Goal: Find specific page/section: Find specific page/section

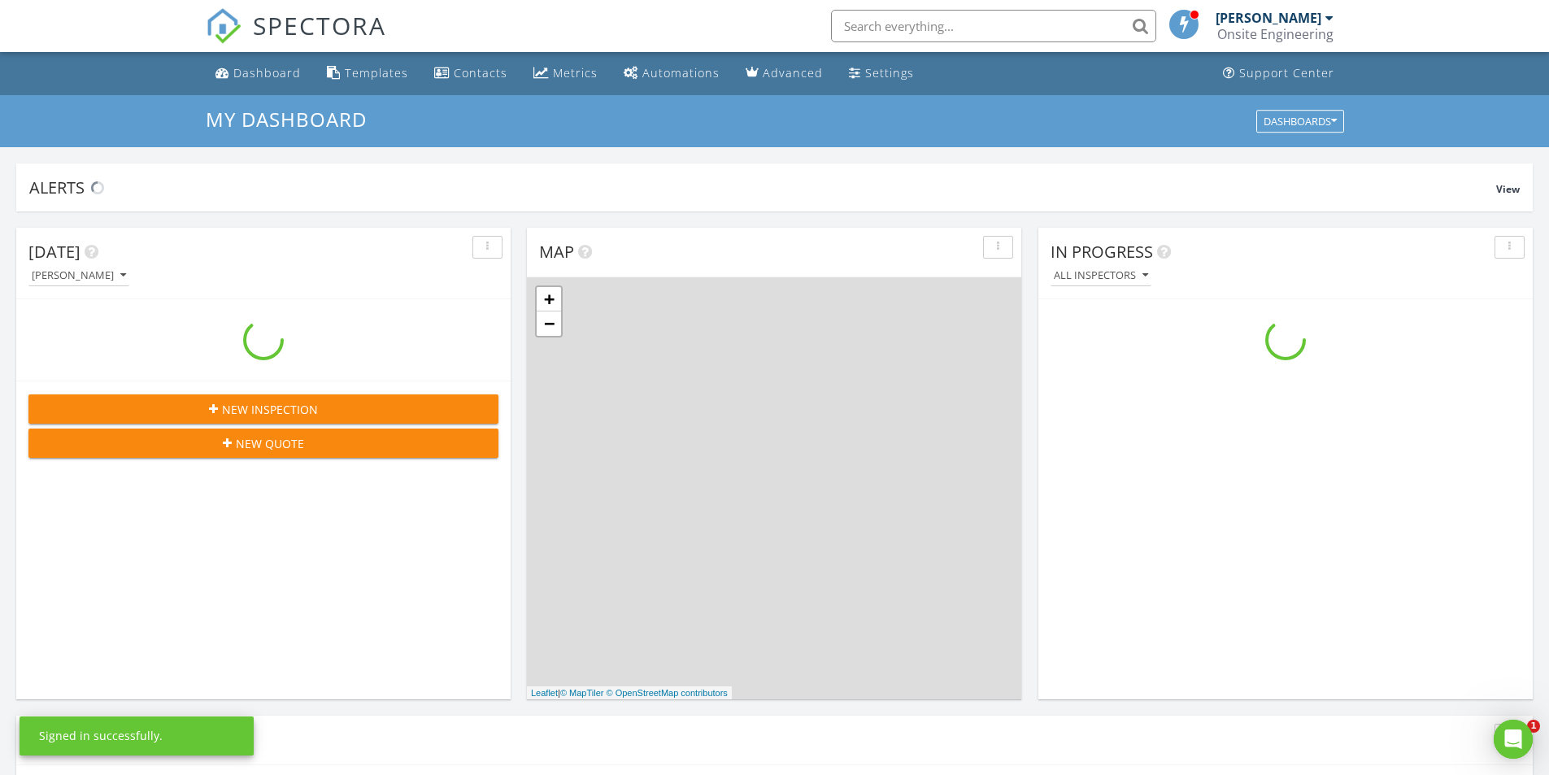
scroll to position [1505, 1574]
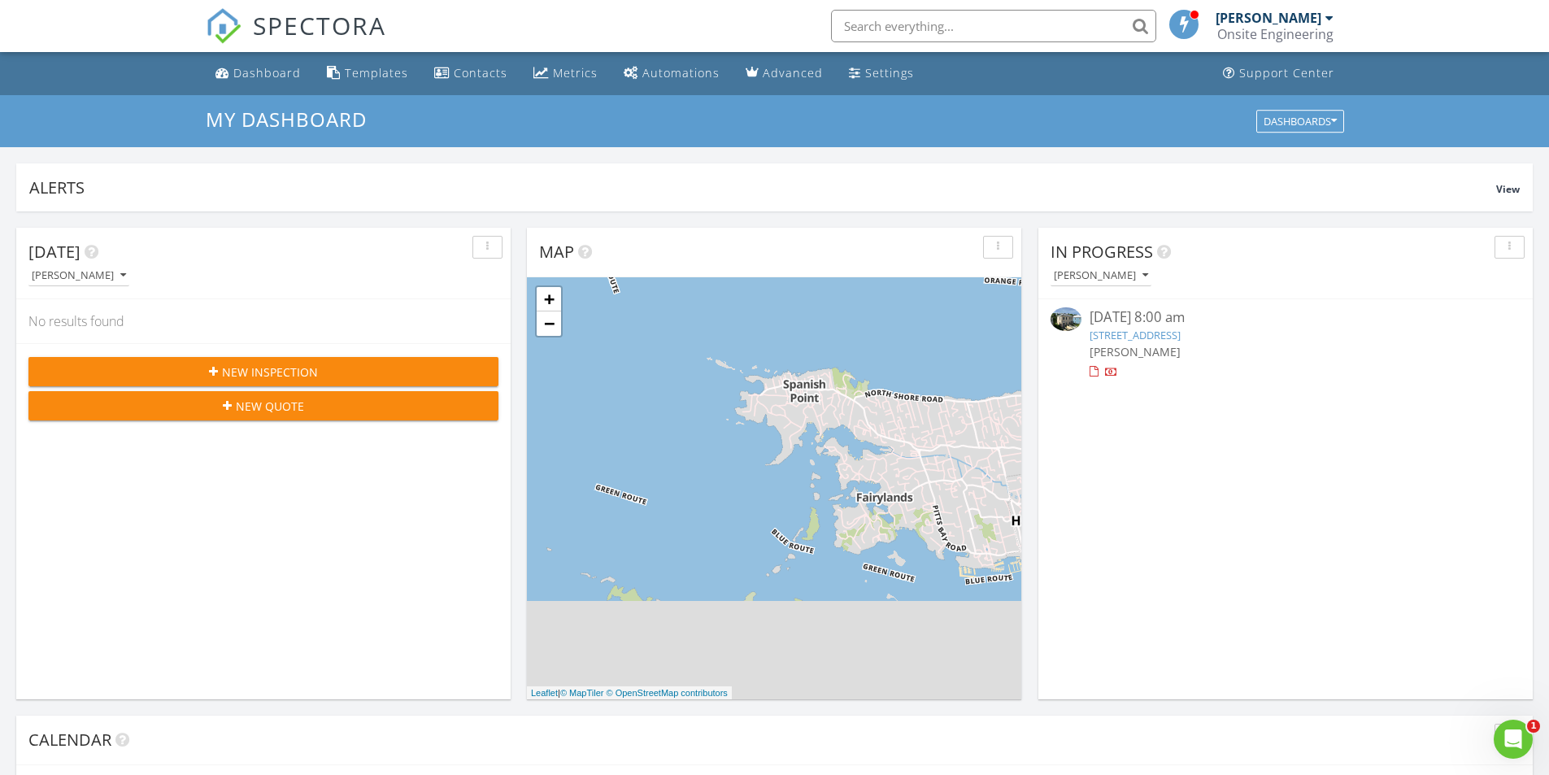
click at [1425, 334] on div "12 Railway Terrace, Pembroke, HM16" at bounding box center [1286, 335] width 392 height 15
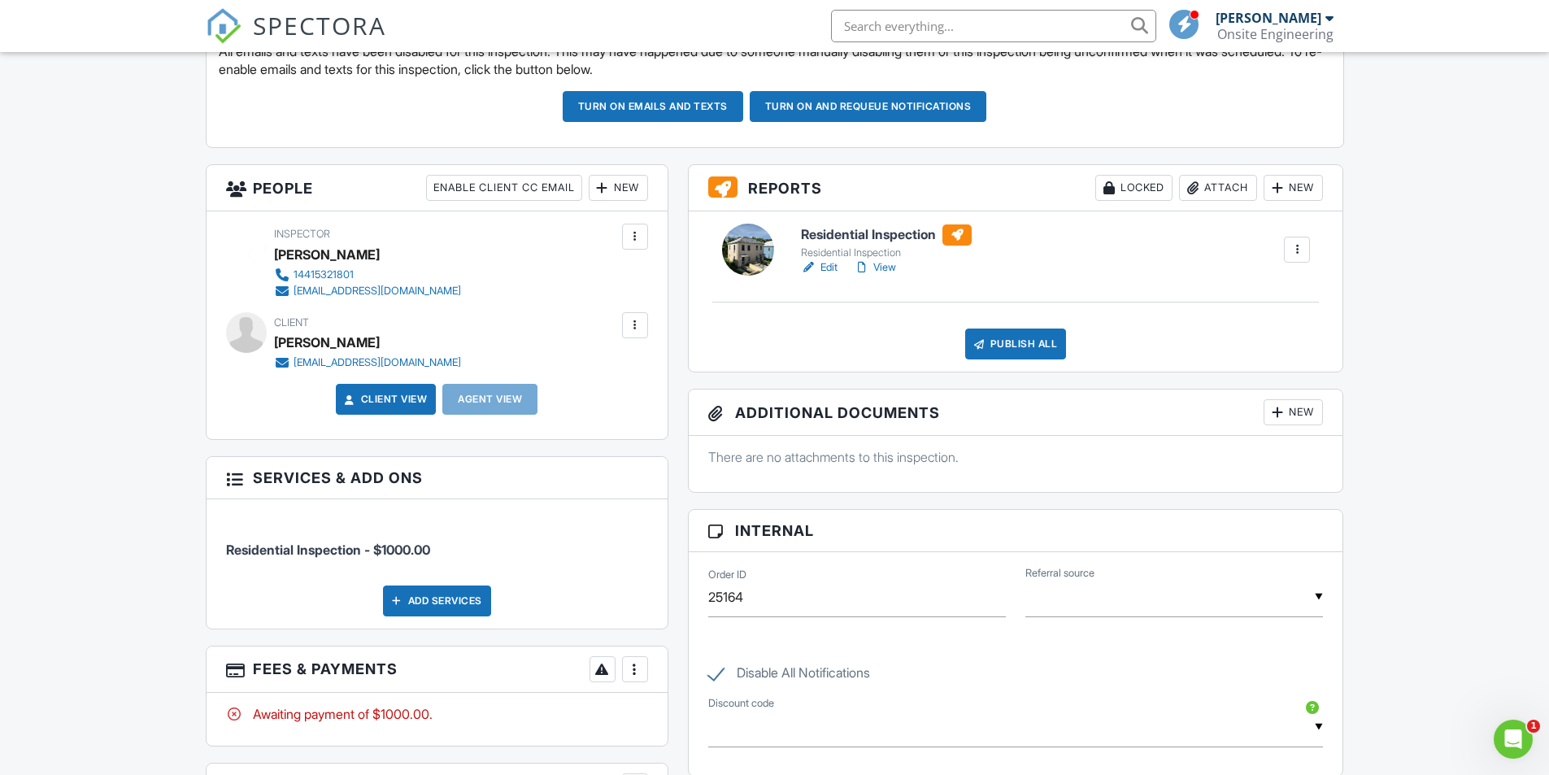
click at [893, 235] on h6 "Residential Inspection" at bounding box center [886, 234] width 171 height 21
